Goal: Transaction & Acquisition: Purchase product/service

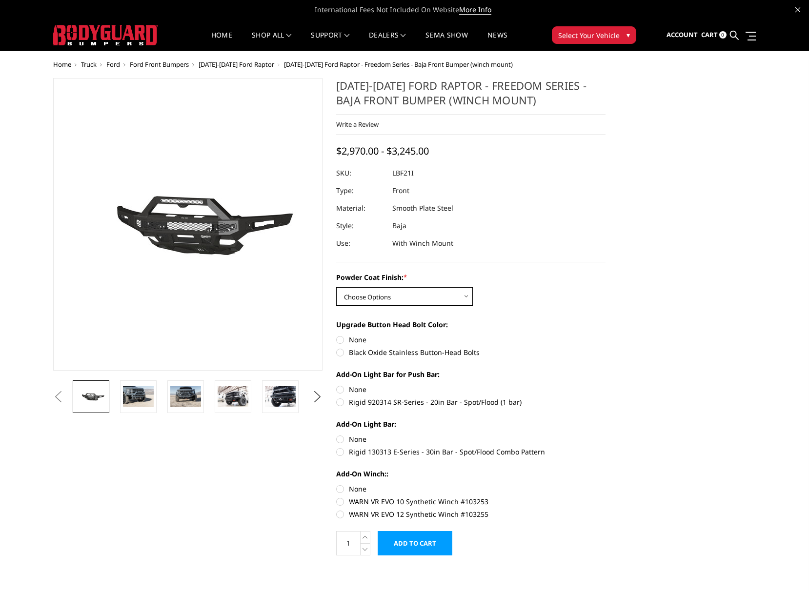
click at [447, 299] on select "Choose Options Bare Metal Texture Black Powder Coat" at bounding box center [404, 296] width 137 height 19
select select "2766"
click at [336, 287] on select "Choose Options Bare Metal Texture Black Powder Coat" at bounding box center [404, 296] width 137 height 19
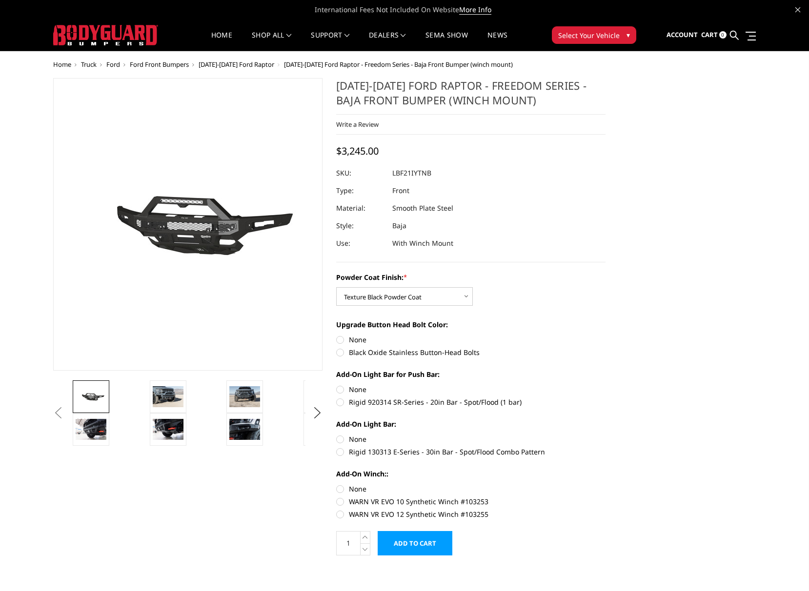
click at [429, 354] on label "Black Oxide Stainless Button-Head Bolts" at bounding box center [470, 352] width 269 height 10
click at [606, 335] on input "Black Oxide Stainless Button-Head Bolts" at bounding box center [606, 335] width 0 height 0
radio input "true"
click at [169, 398] on img at bounding box center [168, 396] width 31 height 20
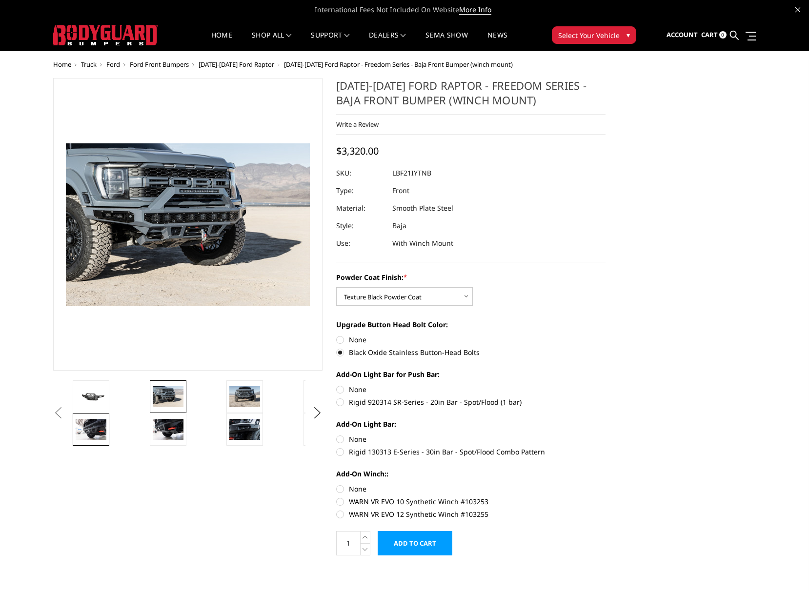
click at [97, 431] on img at bounding box center [91, 429] width 31 height 20
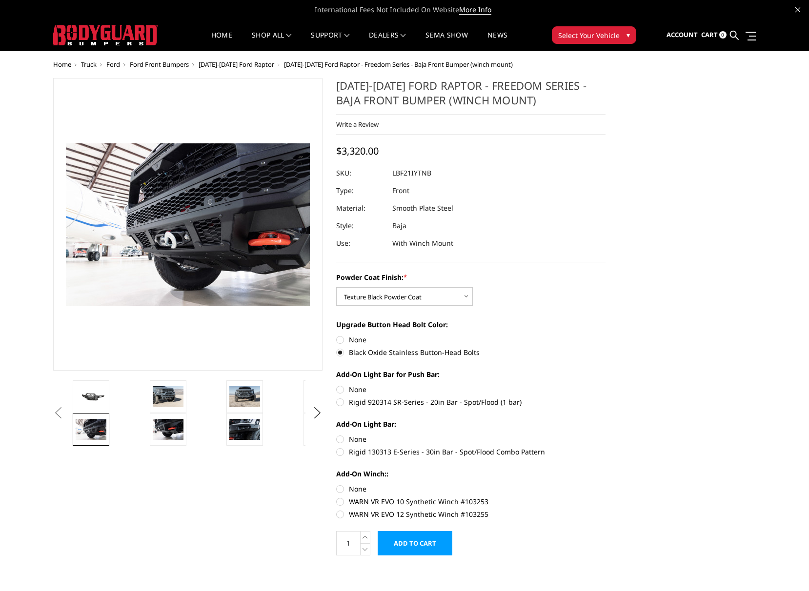
click at [339, 516] on label "WARN VR EVO 12 Synthetic Winch #103255" at bounding box center [470, 514] width 269 height 10
click at [606, 497] on input "WARN VR EVO 12 Synthetic Winch #103255" at bounding box center [606, 497] width 0 height 0
radio input "true"
click at [250, 429] on img at bounding box center [244, 429] width 31 height 20
